Goal: Register for event/course

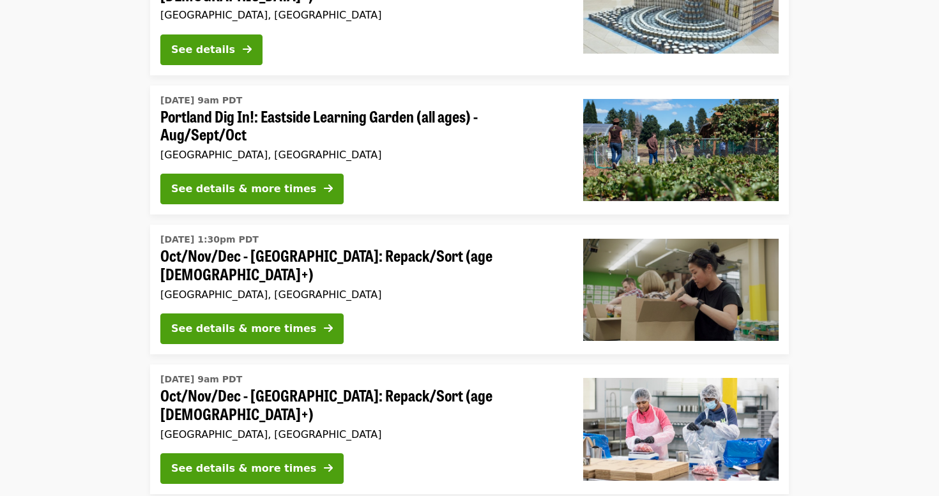
scroll to position [216, 0]
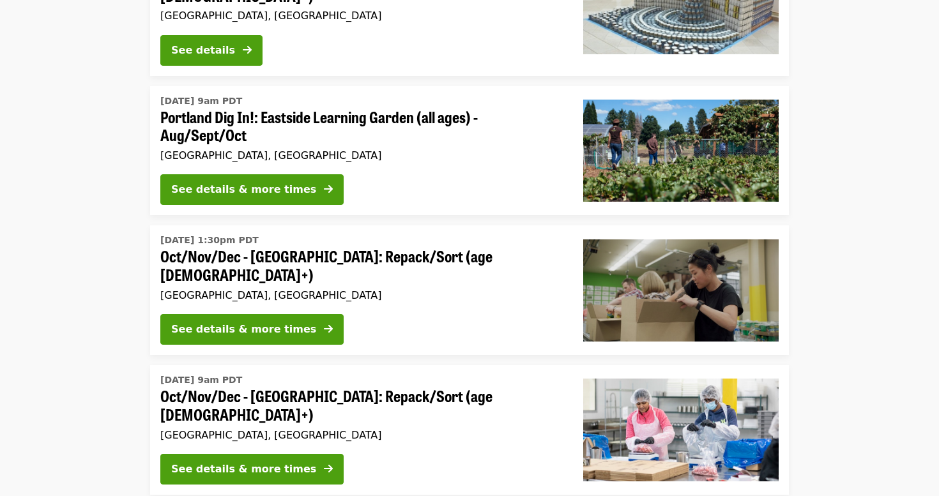
click at [72, 226] on li "Wed, Oct 1 @ 1:30pm PDT Oct/Nov/Dec - Portland: Repack/Sort (age 8+) Portland, …" at bounding box center [469, 291] width 939 height 130
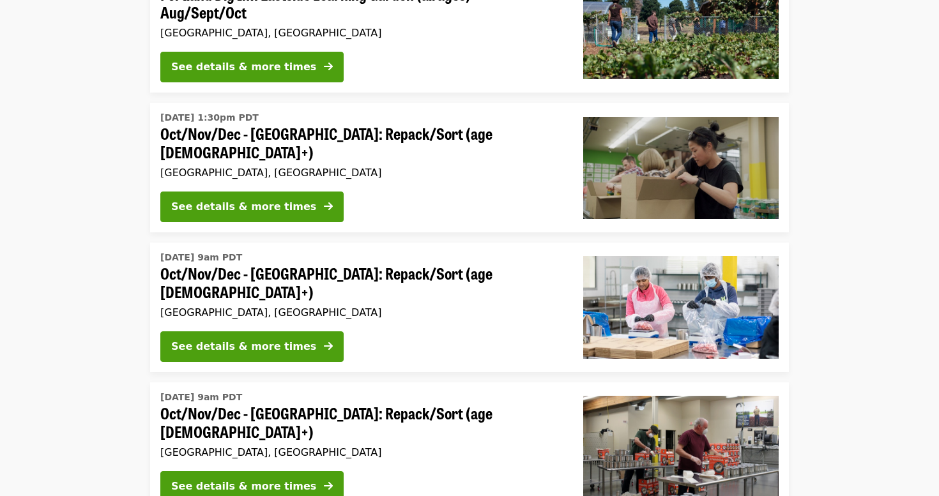
scroll to position [350, 0]
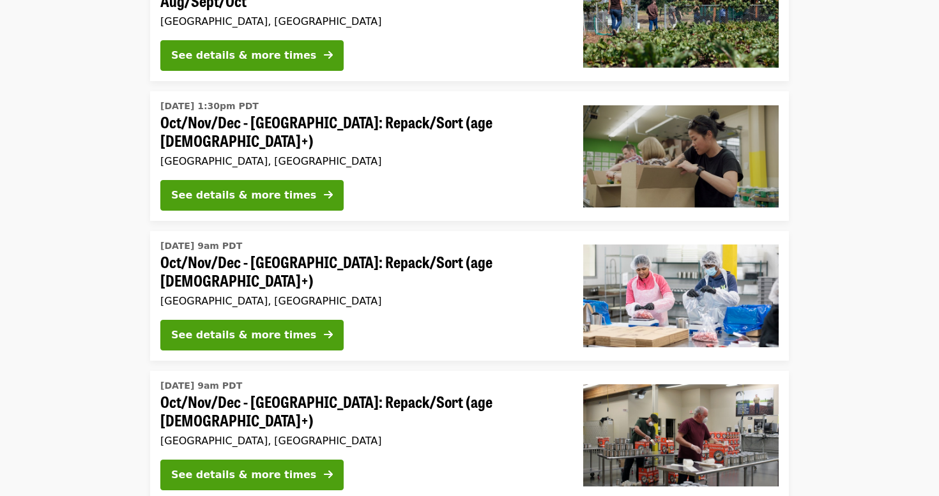
click at [848, 123] on li "Wed, Oct 1 @ 1:30pm PDT Oct/Nov/Dec - Portland: Repack/Sort (age 8+) Portland, …" at bounding box center [469, 156] width 939 height 130
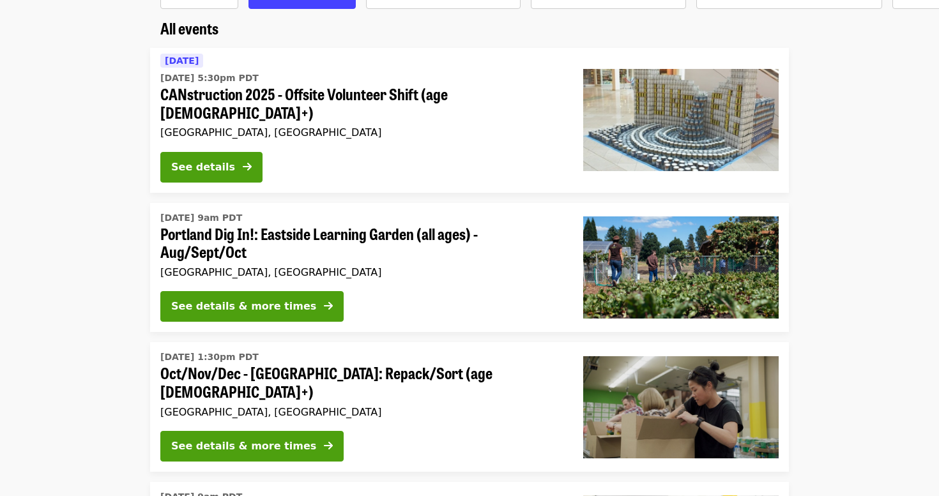
scroll to position [70, 0]
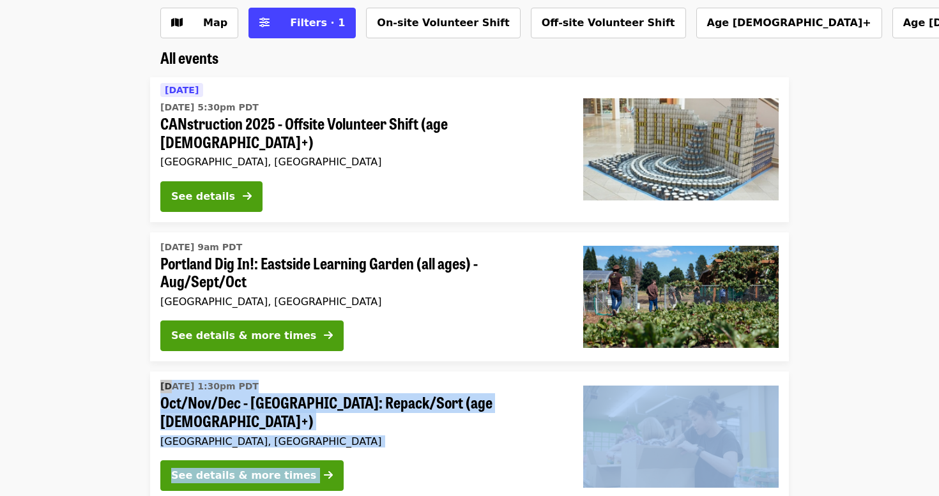
click at [113, 374] on li "Wed, Oct 1 @ 1:30pm PDT Oct/Nov/Dec - Portland: Repack/Sort (age 8+) Portland, …" at bounding box center [469, 437] width 939 height 130
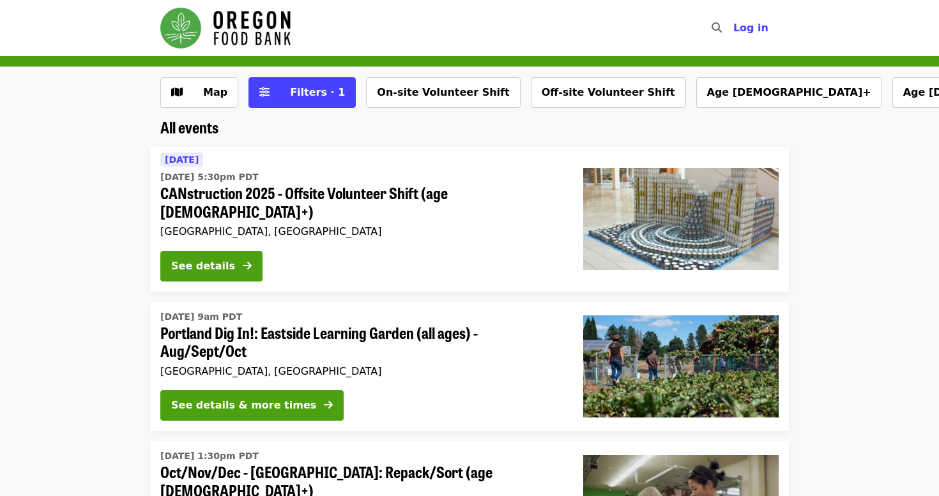
scroll to position [0, 0]
click at [269, 90] on button "Filters · 1" at bounding box center [301, 92] width 107 height 31
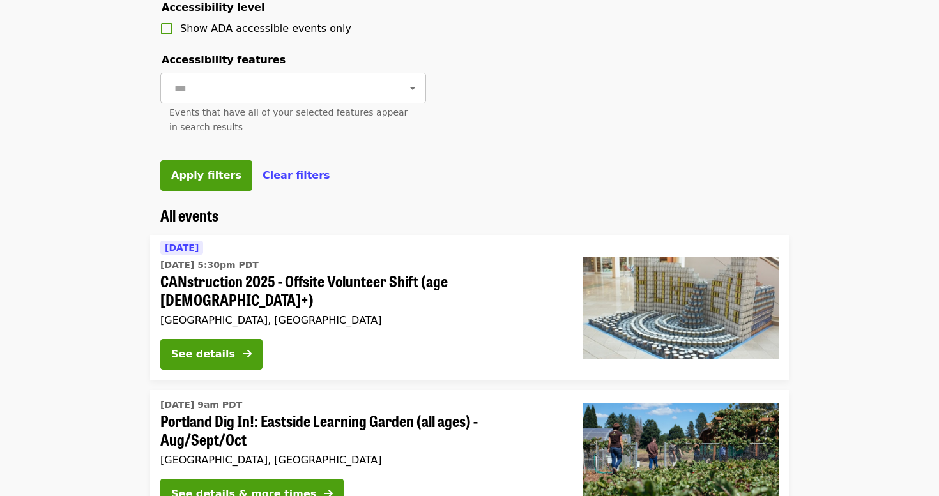
scroll to position [599, 0]
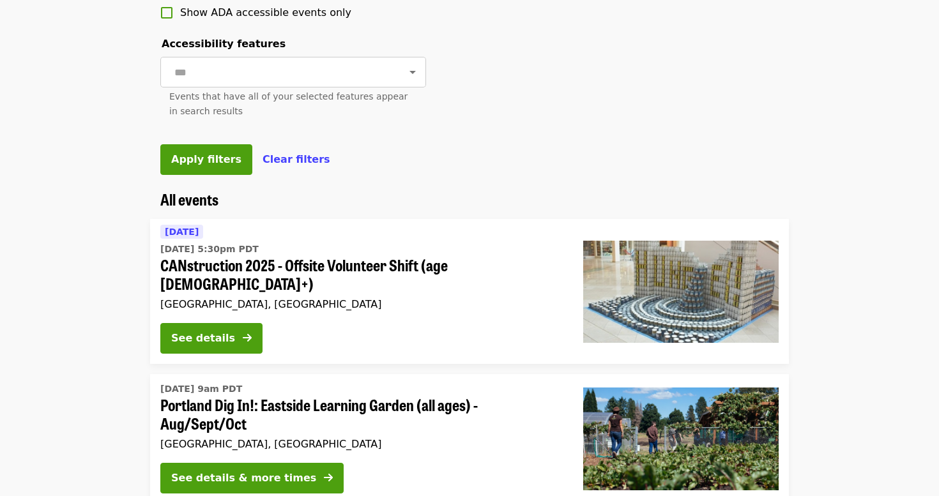
click at [277, 160] on span "Clear filters" at bounding box center [297, 159] width 68 height 12
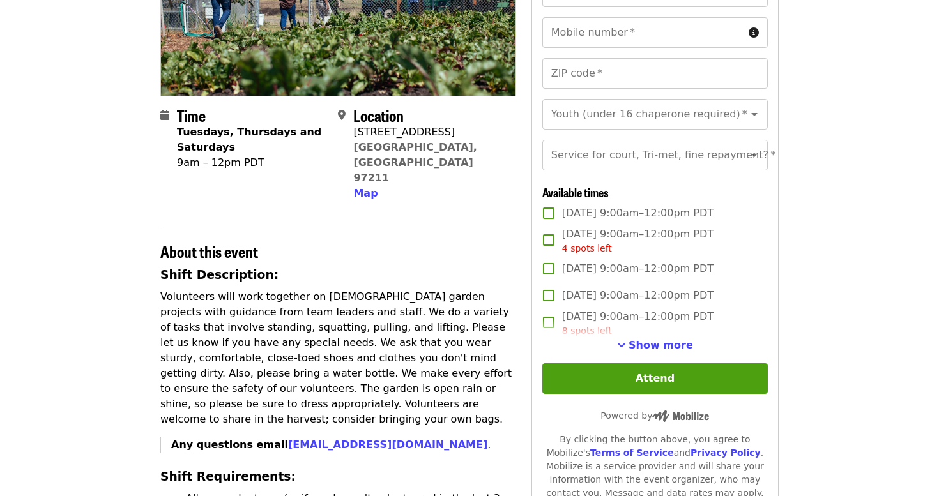
scroll to position [214, 0]
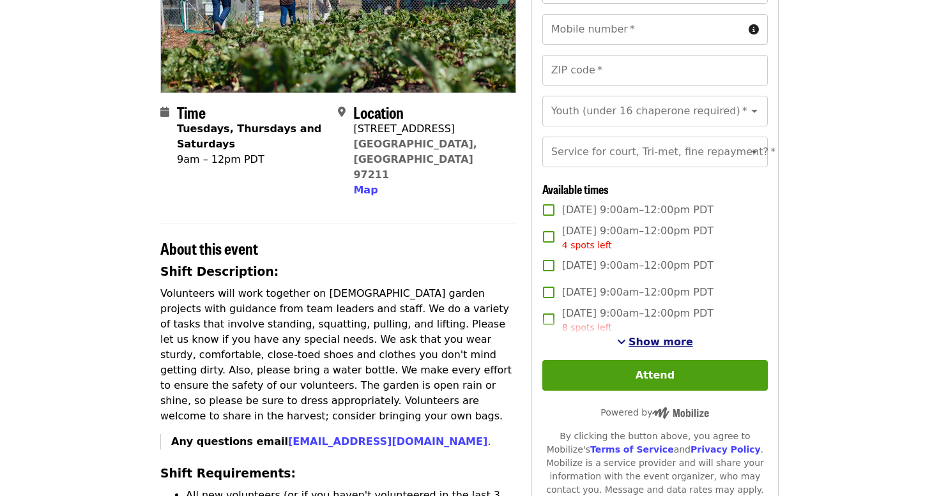
click at [652, 339] on span "Show more" at bounding box center [661, 342] width 65 height 12
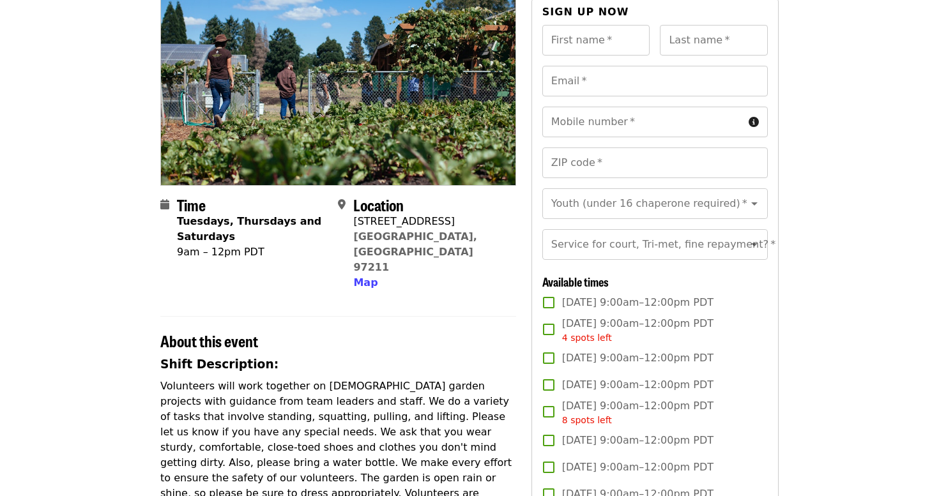
scroll to position [120, 0]
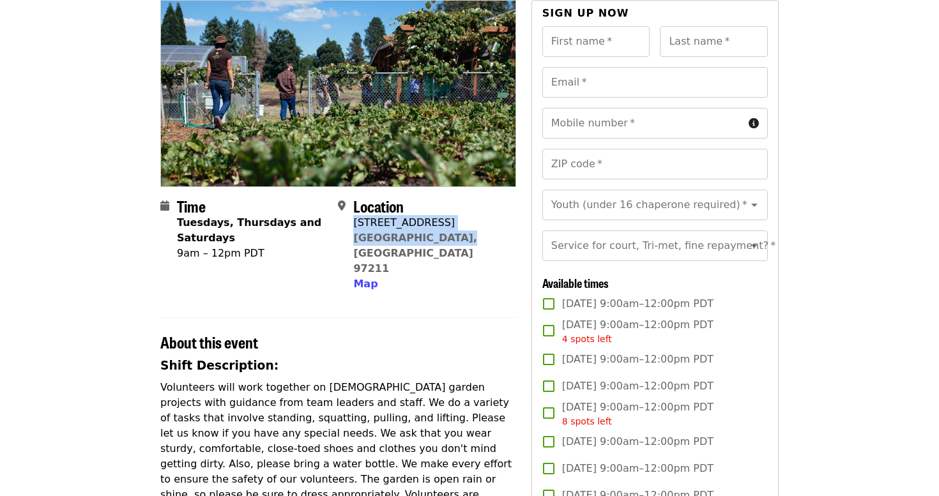
drag, startPoint x: 449, startPoint y: 234, endPoint x: 354, endPoint y: 222, distance: 96.0
click at [354, 222] on div "Location 7910 NE 33rd Dr Portland, OR 97211 Map" at bounding box center [421, 244] width 167 height 95
copy span "7910 NE 33rd Dr Portland, OR 97211"
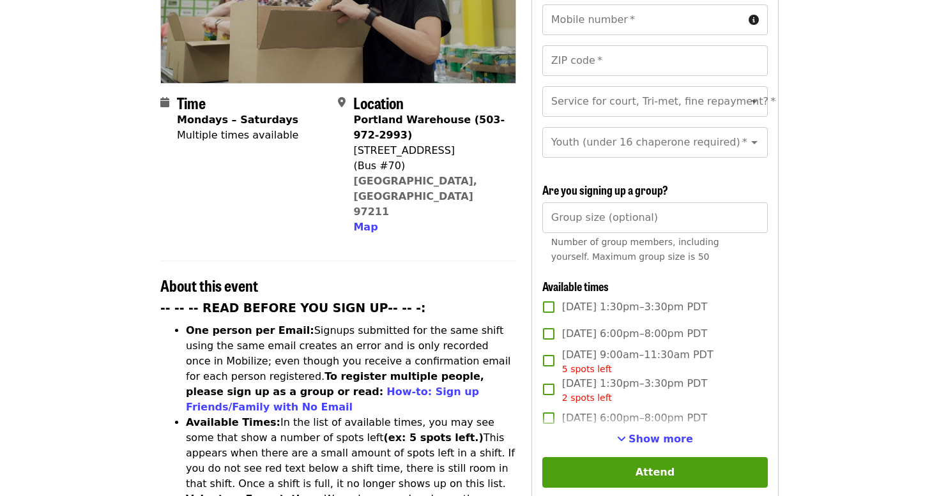
scroll to position [248, 0]
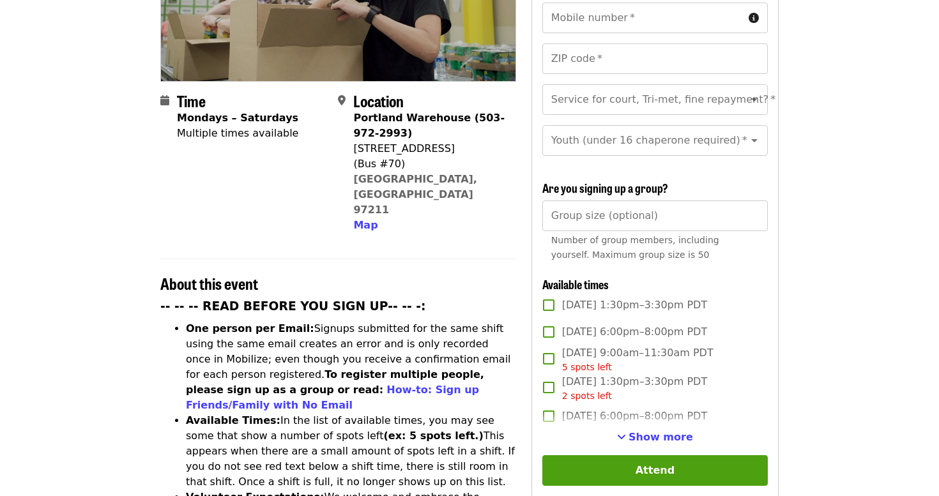
click at [812, 190] on article "Oct/Nov/Dec - [GEOGRAPHIC_DATA]: Repack/Sort (age [DEMOGRAPHIC_DATA]+) Highest …" at bounding box center [469, 485] width 939 height 1355
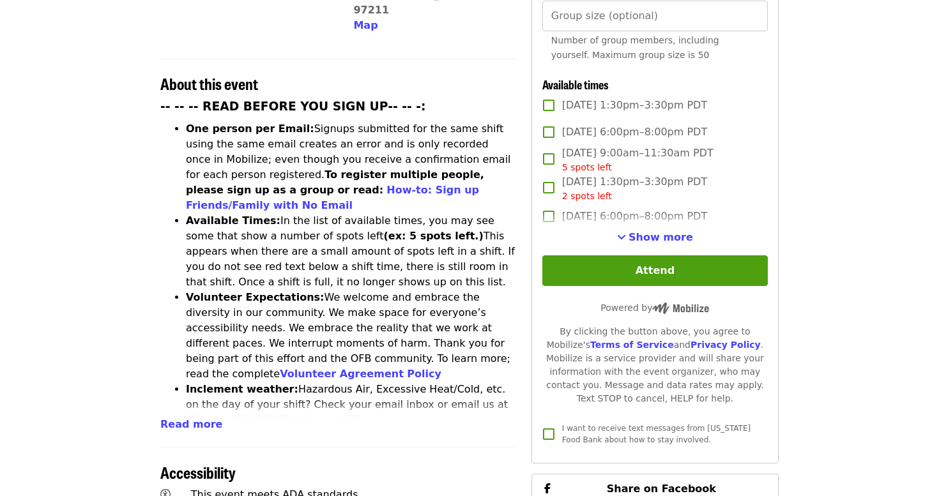
scroll to position [453, 0]
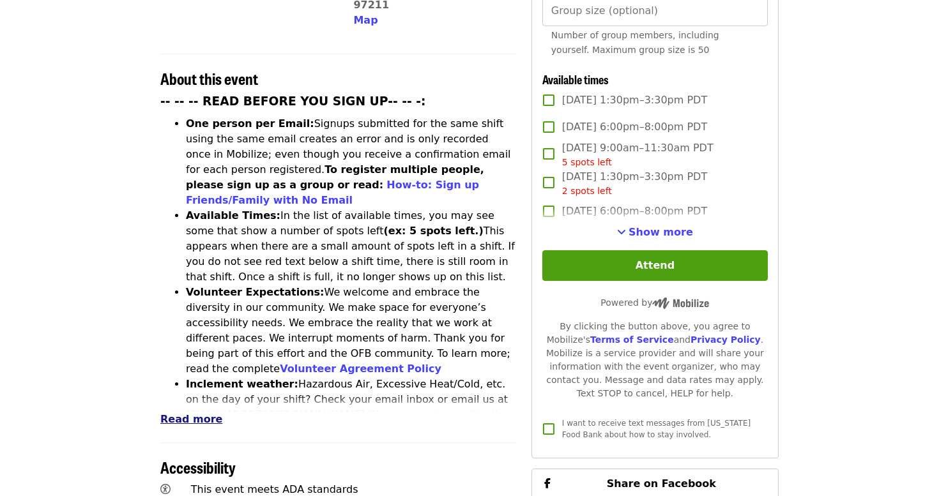
click at [171, 413] on span "Read more" at bounding box center [191, 419] width 62 height 12
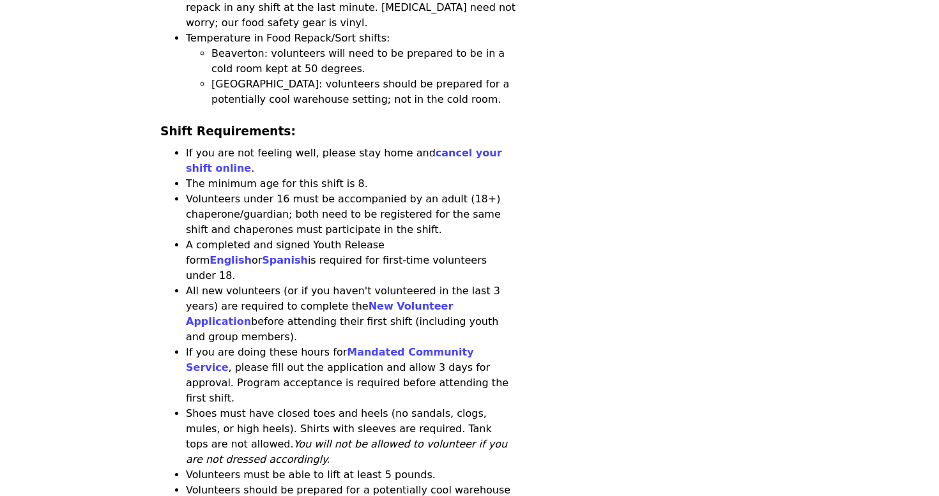
scroll to position [1324, 0]
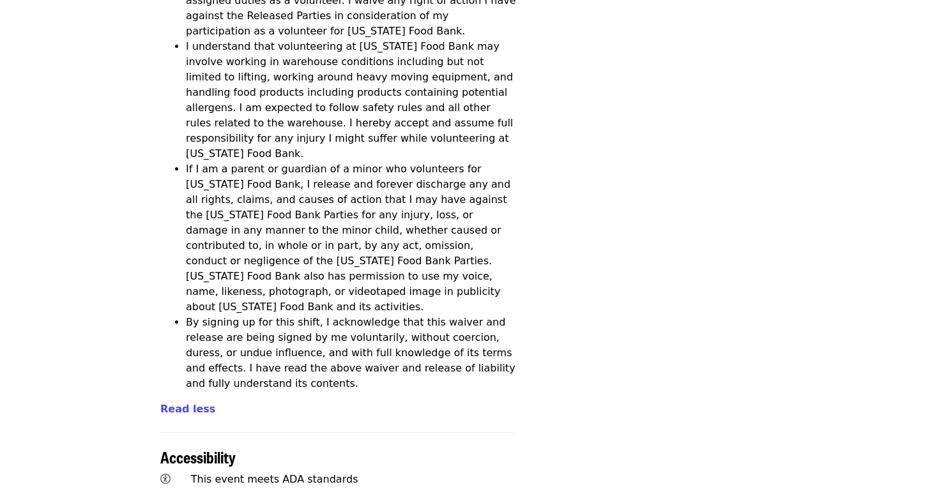
scroll to position [4576, 0]
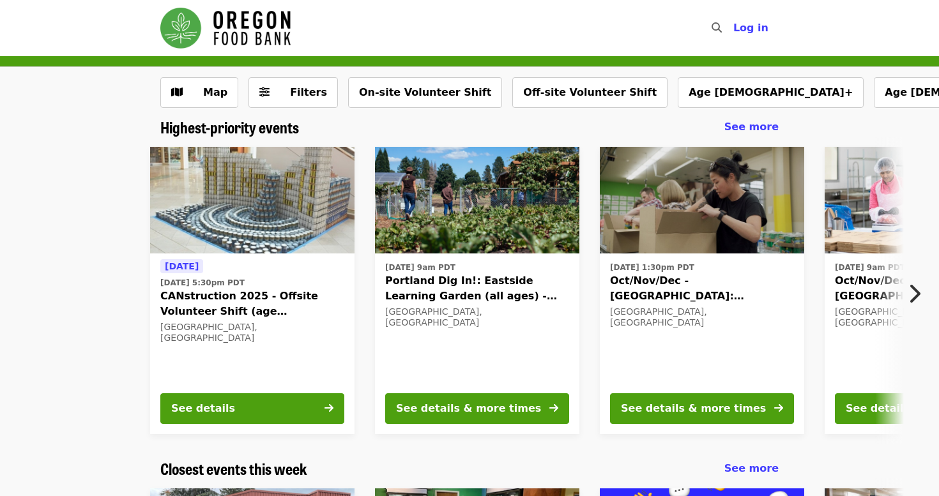
click at [237, 295] on span "CANstruction 2025 - Offsite Volunteer Shift (age [DEMOGRAPHIC_DATA]+)" at bounding box center [252, 304] width 184 height 31
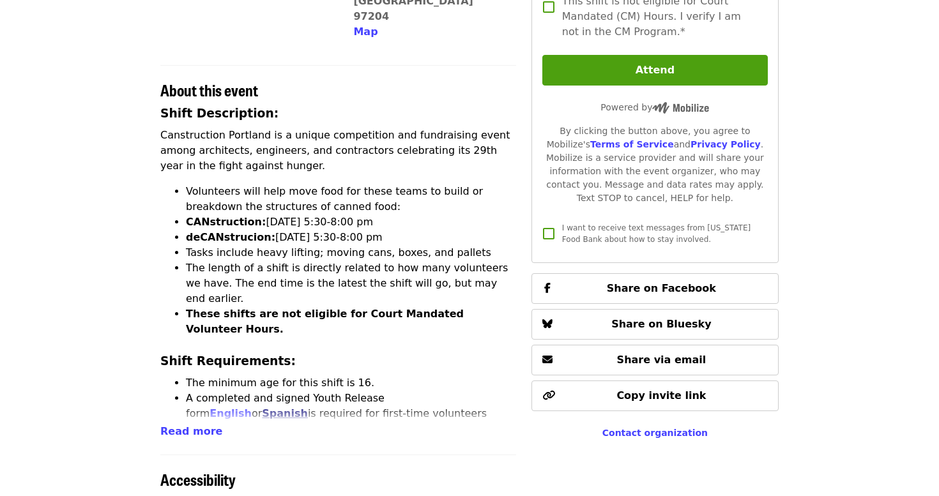
scroll to position [415, 0]
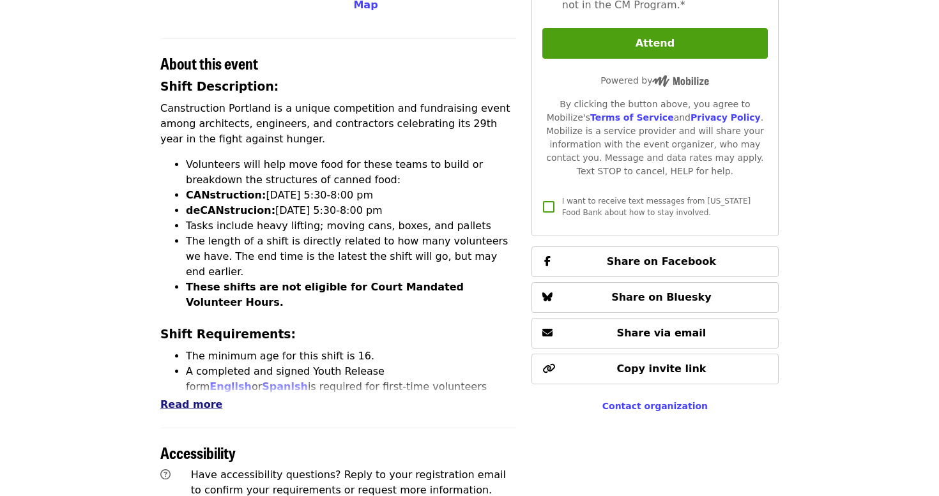
click at [194, 399] on span "Read more" at bounding box center [191, 405] width 62 height 12
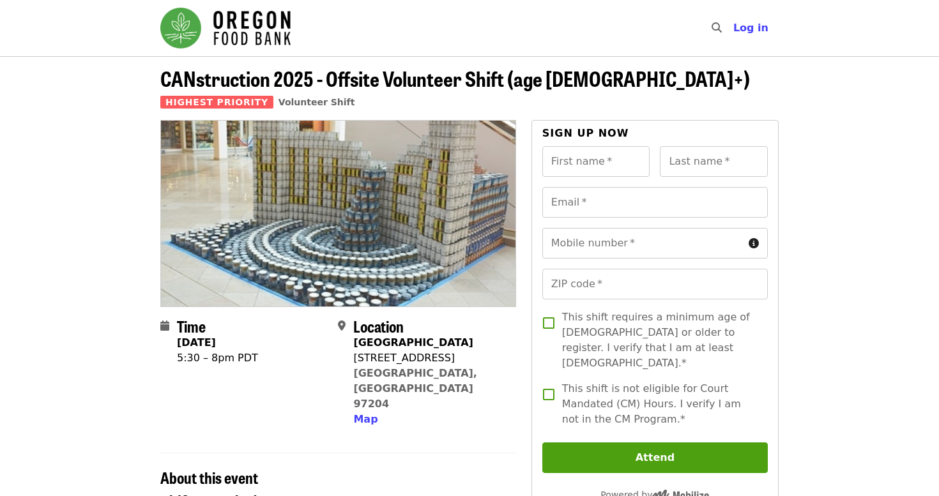
scroll to position [0, 0]
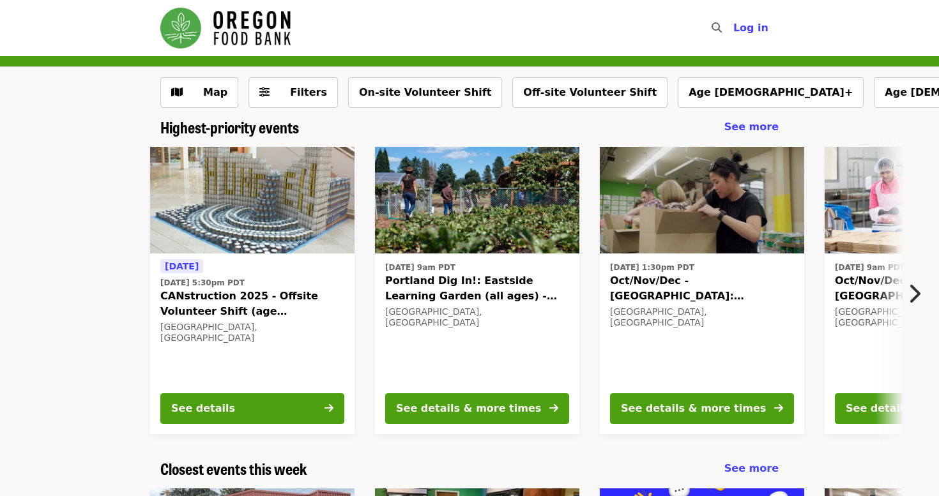
click at [516, 305] on div "Thu, Sep 18 @ 9am PDT Portland Dig In!: Eastside Learning Garden (all ages) - A…" at bounding box center [477, 321] width 184 height 124
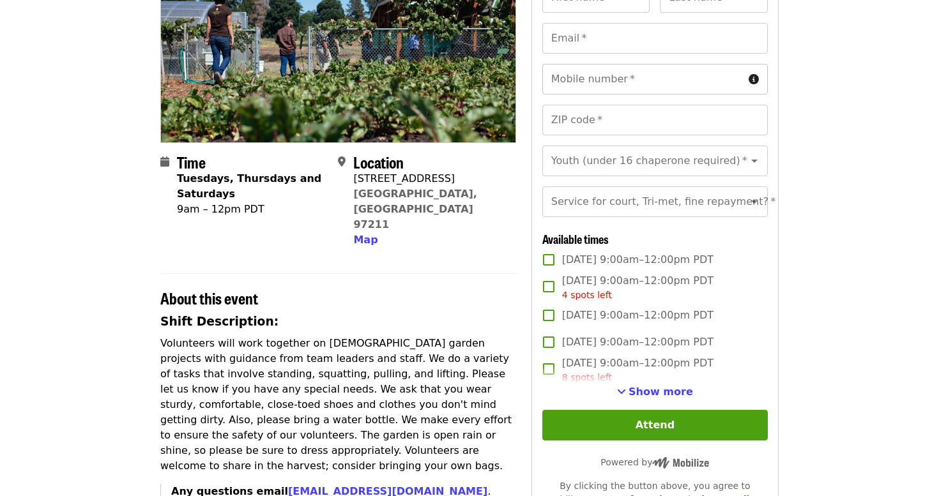
scroll to position [165, 0]
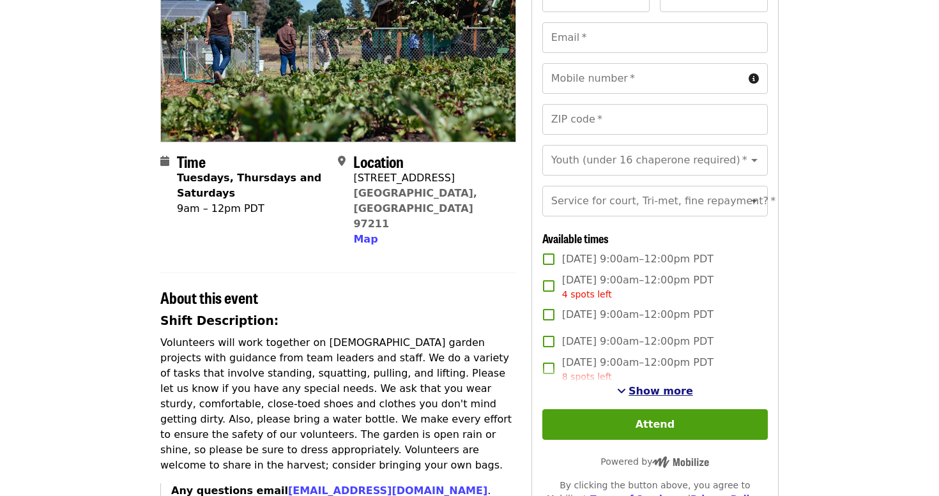
click at [638, 394] on span "Show more" at bounding box center [661, 391] width 65 height 12
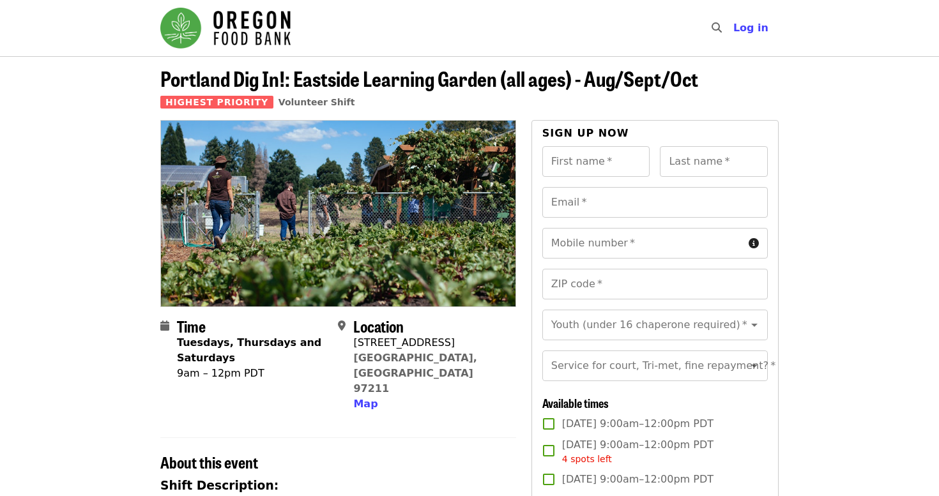
scroll to position [0, 0]
